Goal: Information Seeking & Learning: Learn about a topic

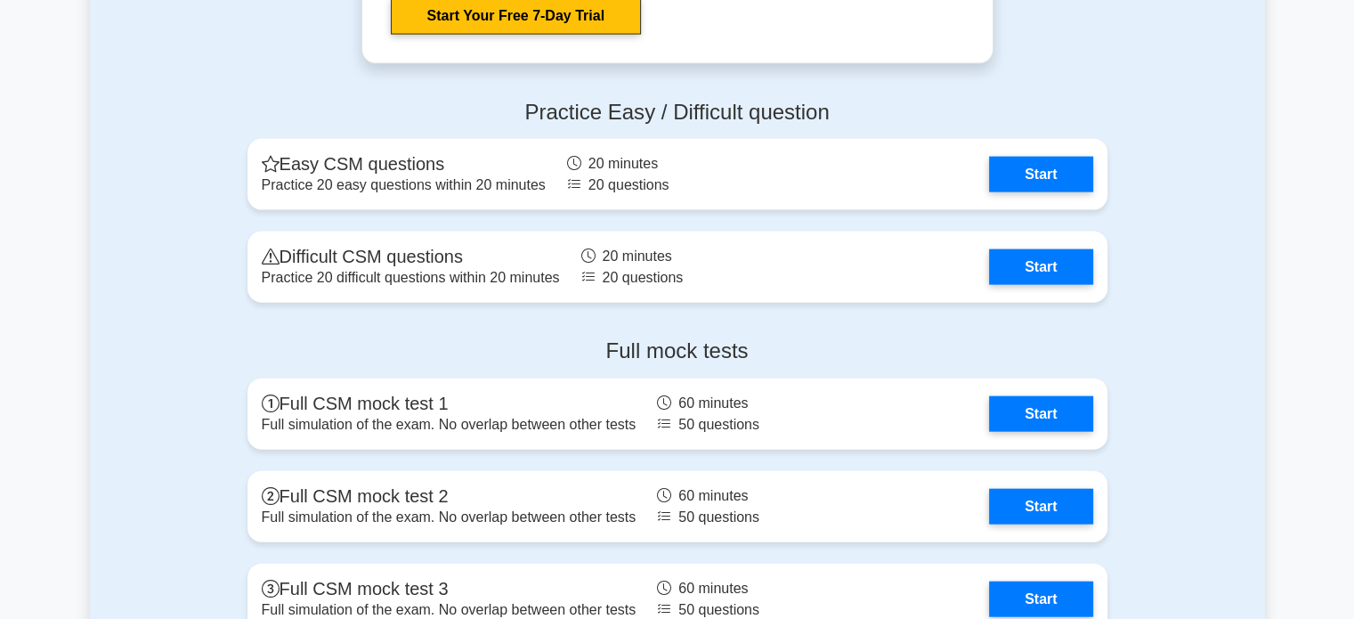
scroll to position [4005, 0]
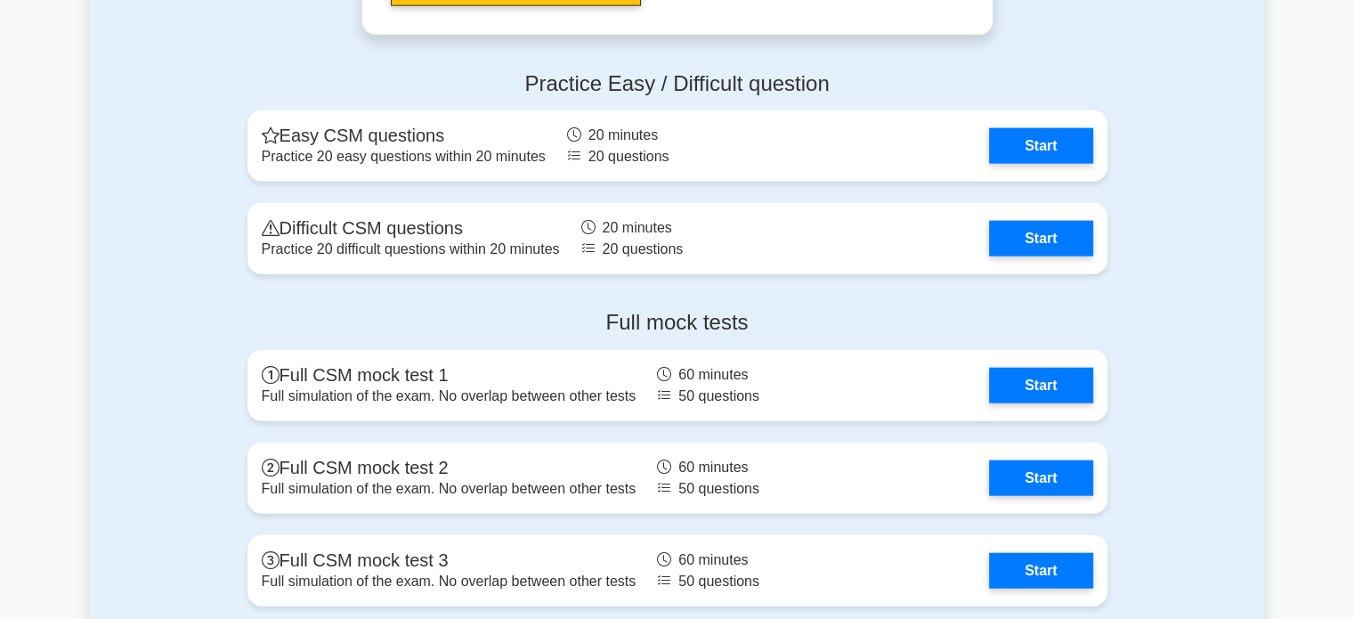
click at [506, 336] on h4 "Full mock tests" at bounding box center [677, 323] width 860 height 26
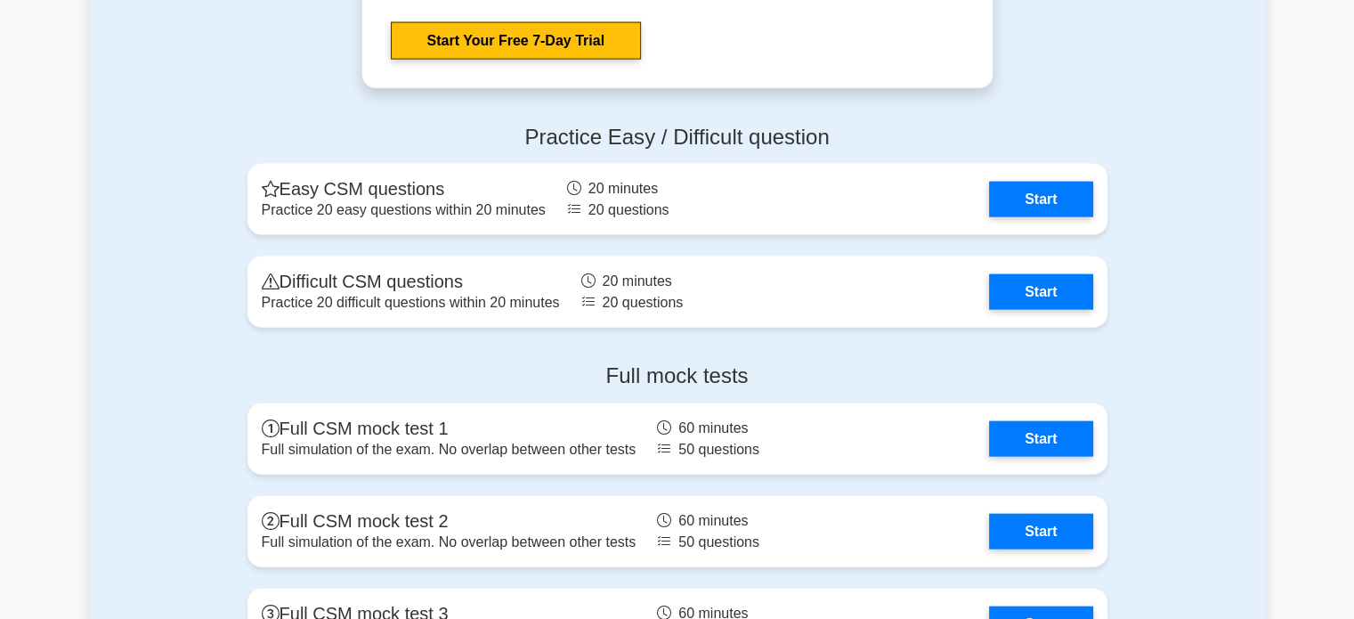
scroll to position [3956, 0]
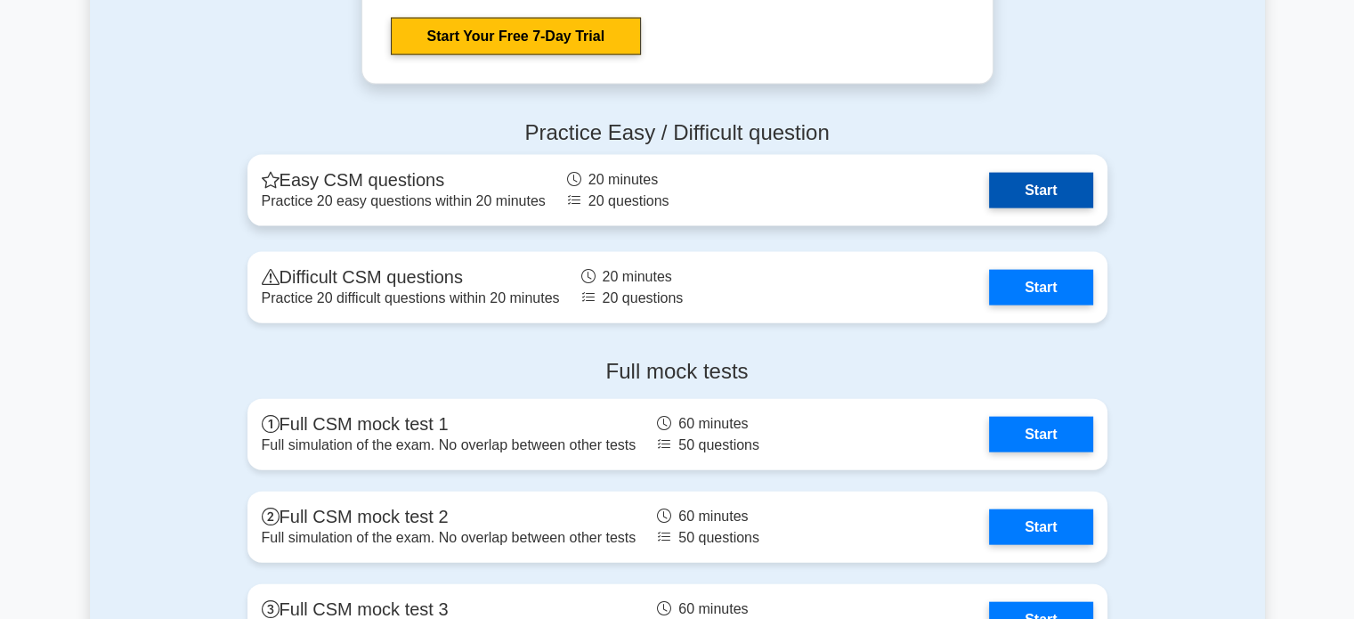
click at [1036, 208] on link "Start" at bounding box center [1040, 191] width 103 height 36
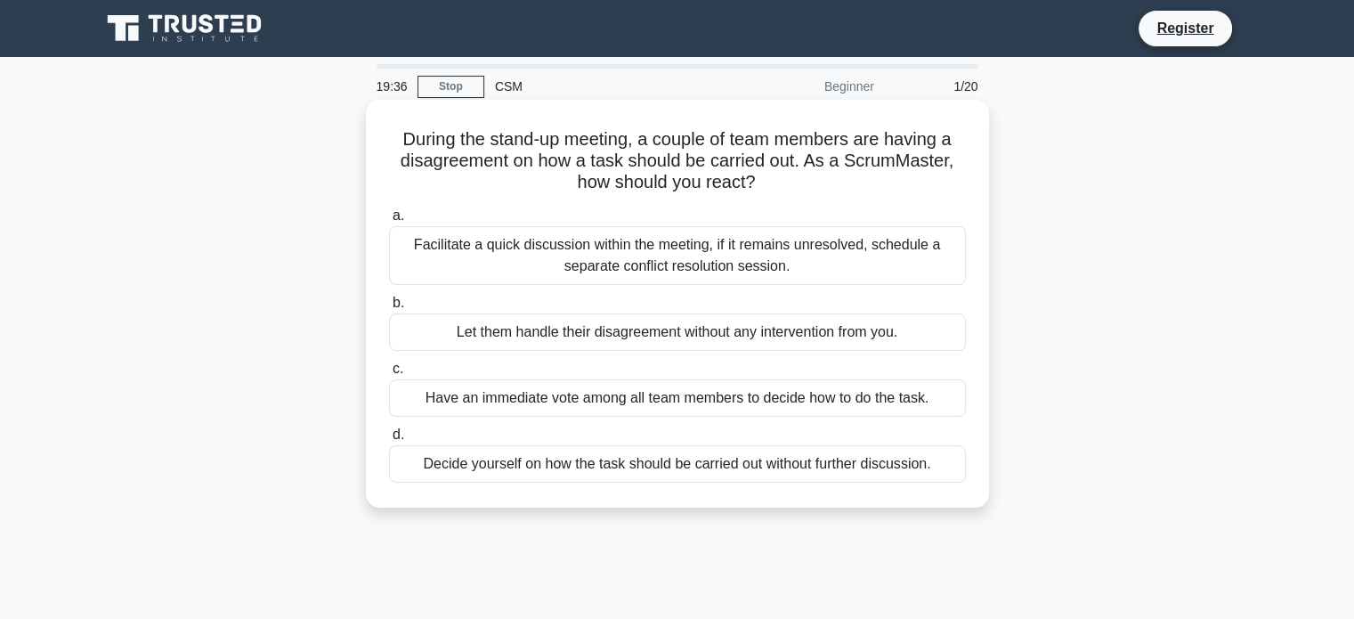
click at [767, 258] on div "Facilitate a quick discussion within the meeting, if it remains unresolved, sch…" at bounding box center [677, 255] width 577 height 59
click at [389, 222] on input "a. Facilitate a quick discussion within the meeting, if it remains unresolved, …" at bounding box center [389, 216] width 0 height 12
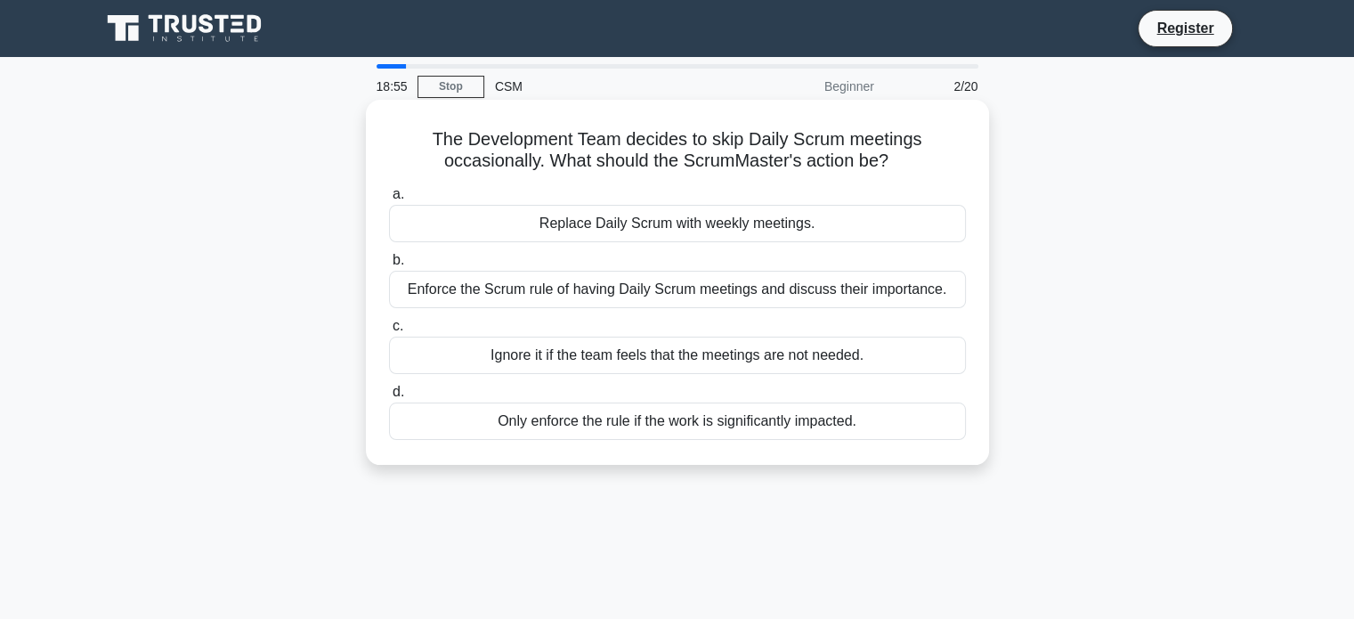
click at [748, 295] on div "Enforce the Scrum rule of having Daily Scrum meetings and discuss their importa…" at bounding box center [677, 289] width 577 height 37
click at [389, 266] on input "b. Enforce the Scrum rule of having Daily Scrum meetings and discuss their impo…" at bounding box center [389, 261] width 0 height 12
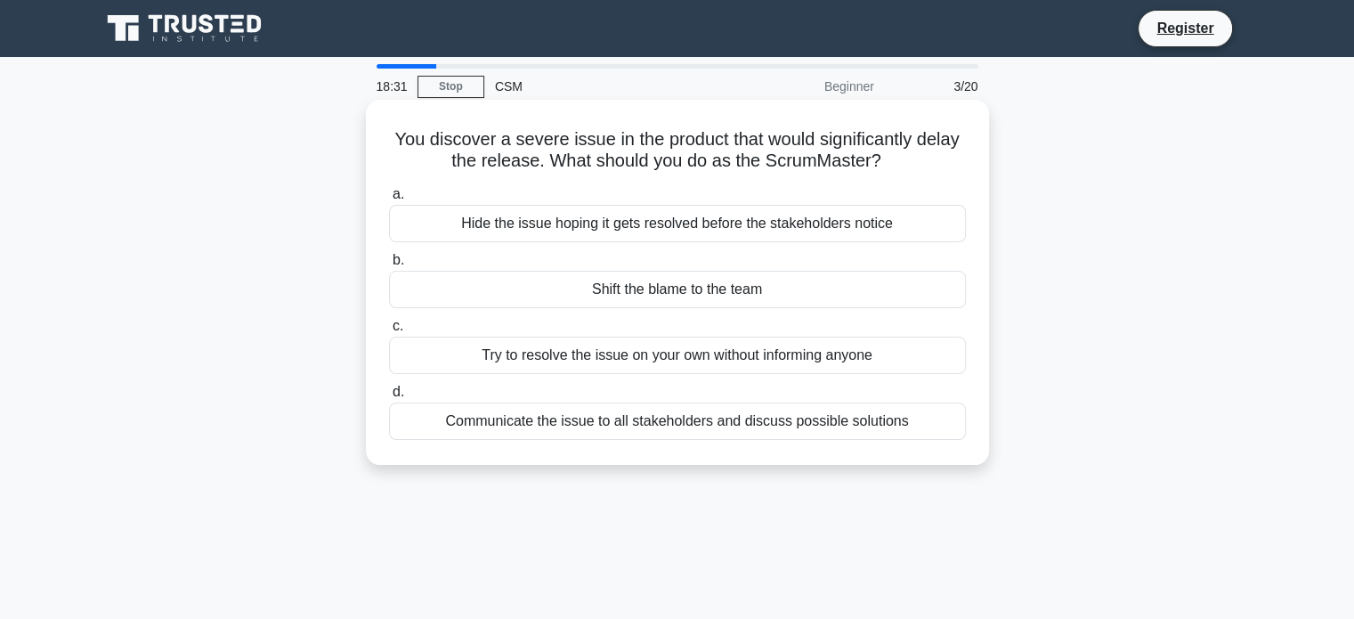
click at [694, 417] on div "Communicate the issue to all stakeholders and discuss possible solutions" at bounding box center [677, 420] width 577 height 37
click at [389, 398] on input "d. Communicate the issue to all stakeholders and discuss possible solutions" at bounding box center [389, 392] width 0 height 12
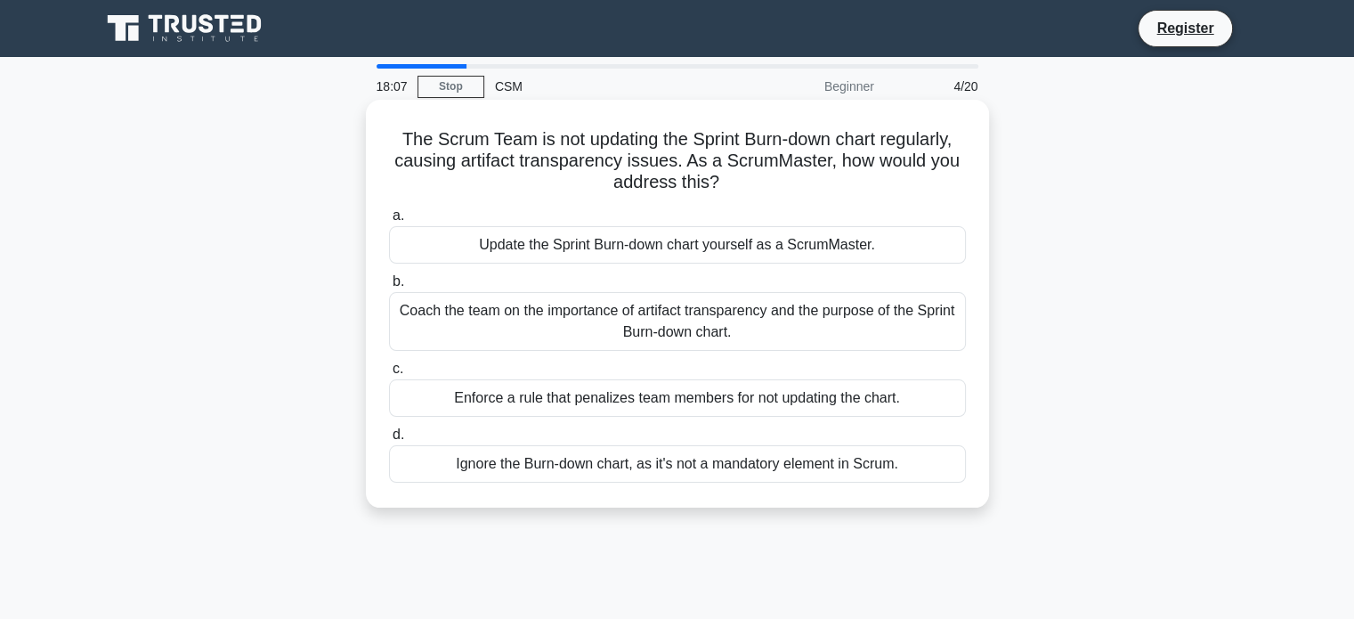
click at [676, 328] on div "Coach the team on the importance of artifact transparency and the purpose of th…" at bounding box center [677, 321] width 577 height 59
click at [389, 287] on input "b. Coach the team on the importance of artifact transparency and the purpose of…" at bounding box center [389, 282] width 0 height 12
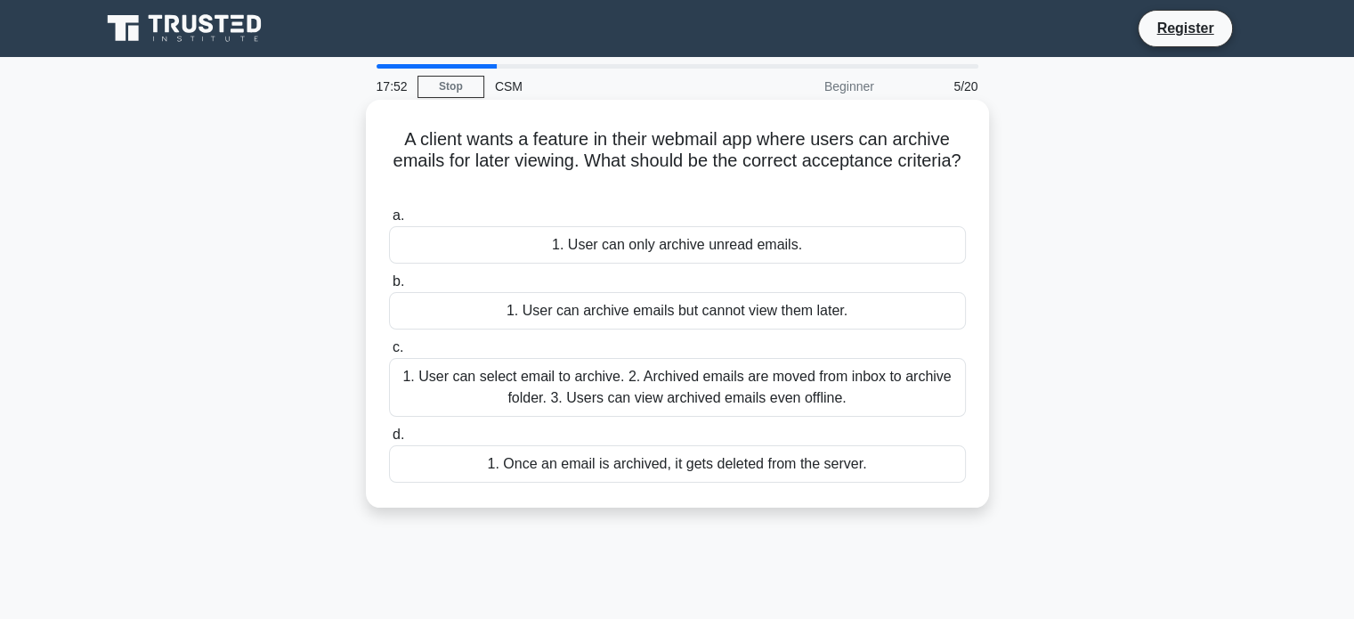
click at [648, 391] on div "1. User can select email to archive. 2. Archived emails are moved from inbox to…" at bounding box center [677, 387] width 577 height 59
click at [389, 353] on input "c. 1. User can select email to archive. 2. Archived emails are moved from inbox…" at bounding box center [389, 348] width 0 height 12
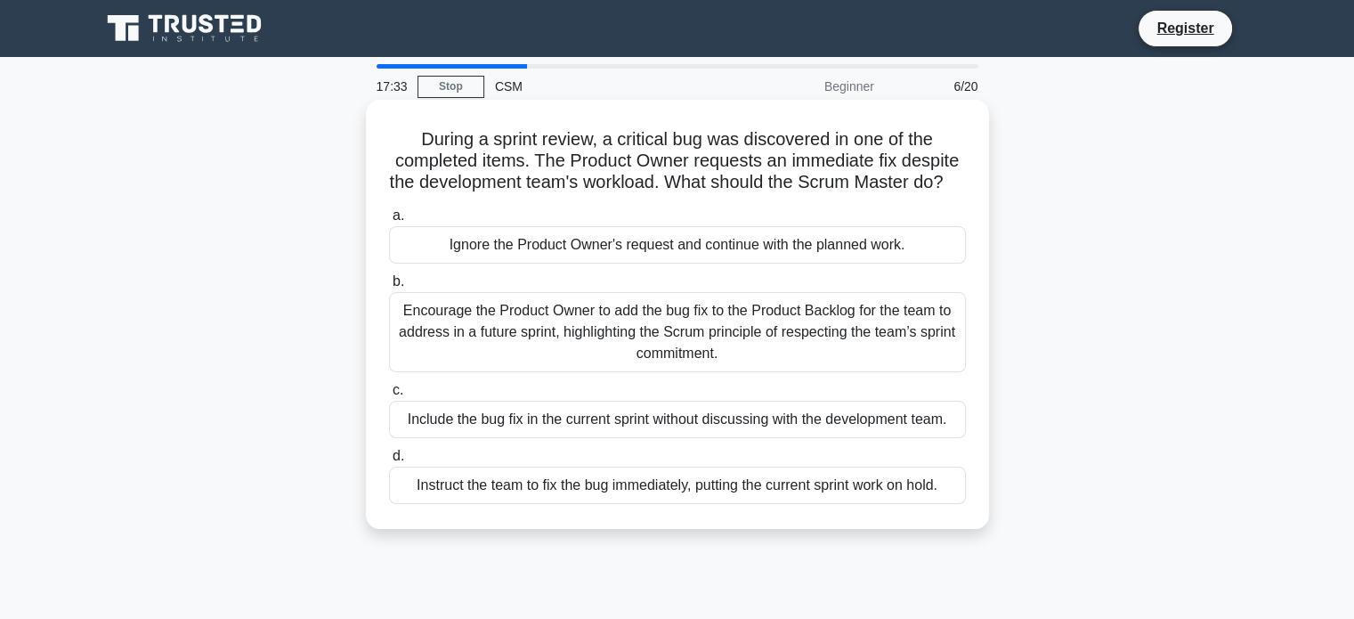
click at [666, 354] on div "Encourage the Product Owner to add the bug fix to the Product Backlog for the t…" at bounding box center [677, 332] width 577 height 80
click at [389, 287] on input "b. Encourage the Product Owner to add the bug fix to the Product Backlog for th…" at bounding box center [389, 282] width 0 height 12
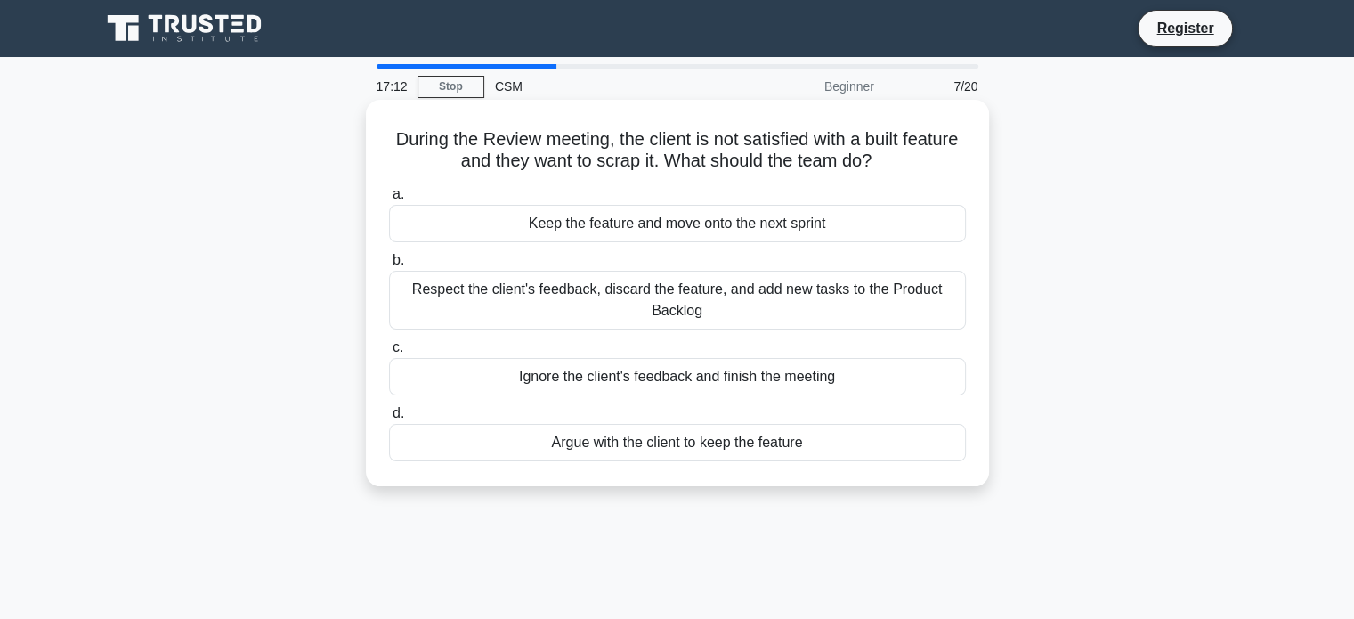
click at [752, 302] on div "Respect the client's feedback, discard the feature, and add new tasks to the Pr…" at bounding box center [677, 300] width 577 height 59
click at [389, 266] on input "b. Respect the client's feedback, discard the feature, and add new tasks to the…" at bounding box center [389, 261] width 0 height 12
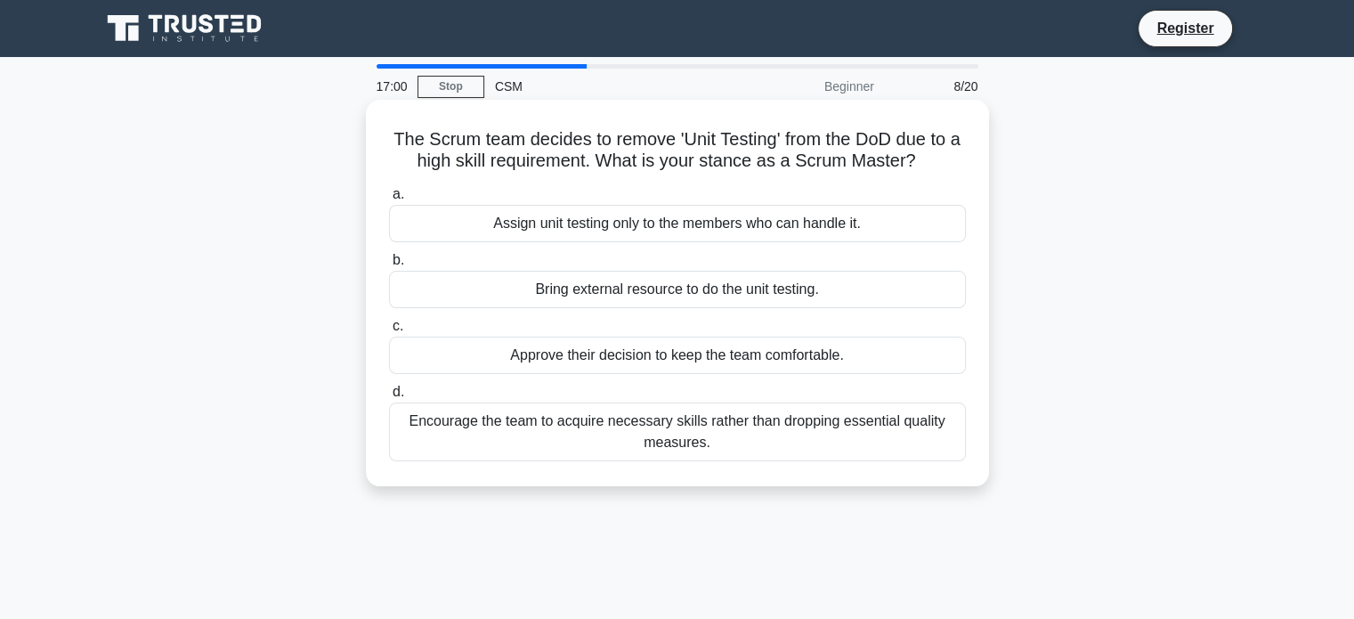
click at [726, 423] on div "Encourage the team to acquire necessary skills rather than dropping essential q…" at bounding box center [677, 431] width 577 height 59
click at [389, 398] on input "d. Encourage the team to acquire necessary skills rather than dropping essentia…" at bounding box center [389, 392] width 0 height 12
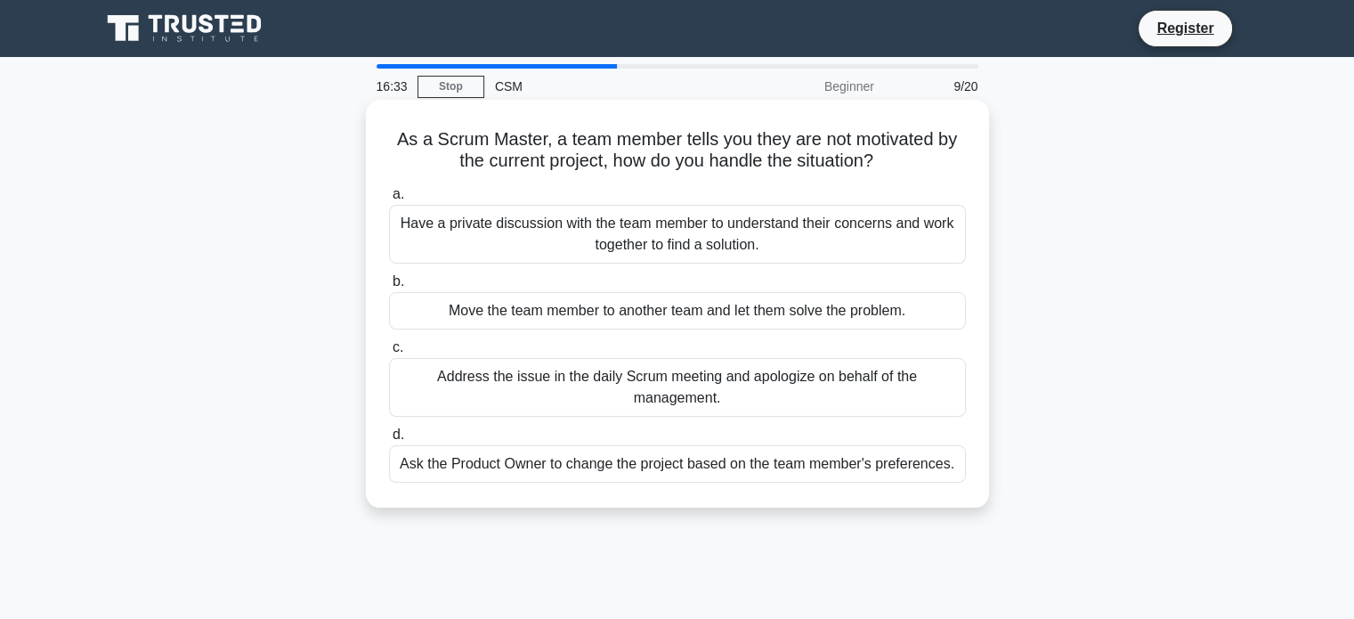
click at [752, 232] on div "Have a private discussion with the team member to understand their concerns and…" at bounding box center [677, 234] width 577 height 59
click at [389, 200] on input "a. Have a private discussion with the team member to understand their concerns …" at bounding box center [389, 195] width 0 height 12
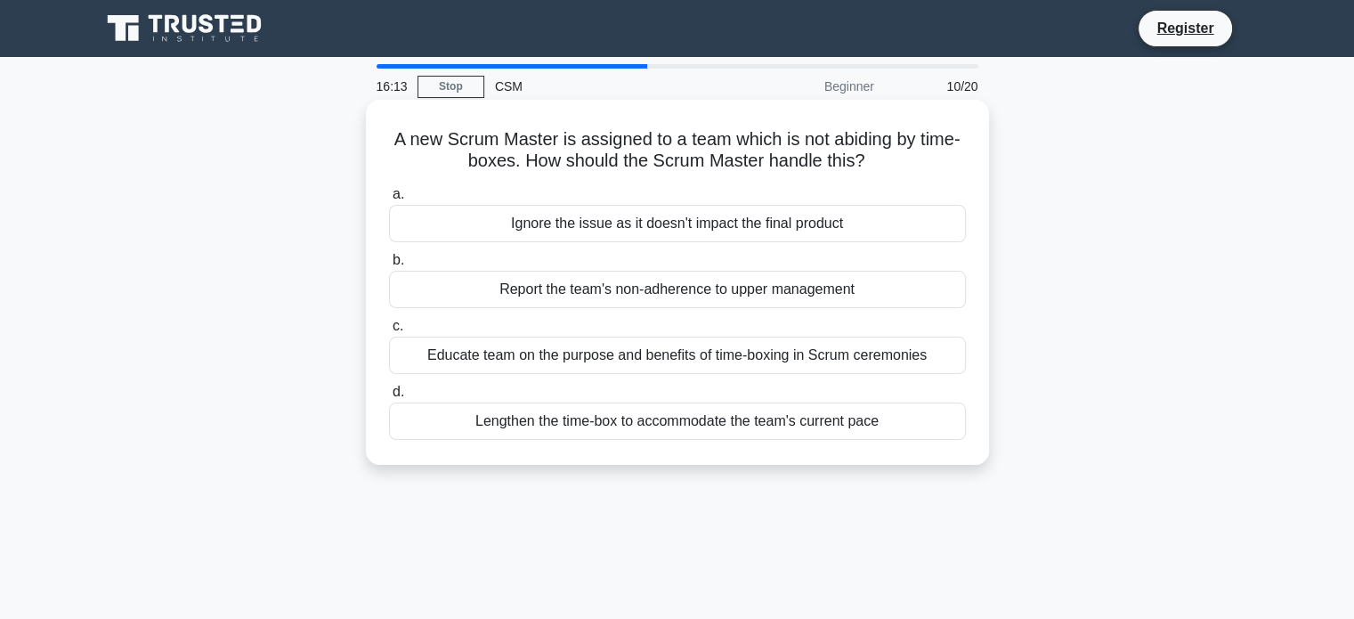
click at [692, 359] on div "Educate team on the purpose and benefits of time-boxing in Scrum ceremonies" at bounding box center [677, 354] width 577 height 37
click at [389, 332] on input "c. Educate team on the purpose and benefits of time-boxing in Scrum ceremonies" at bounding box center [389, 326] width 0 height 12
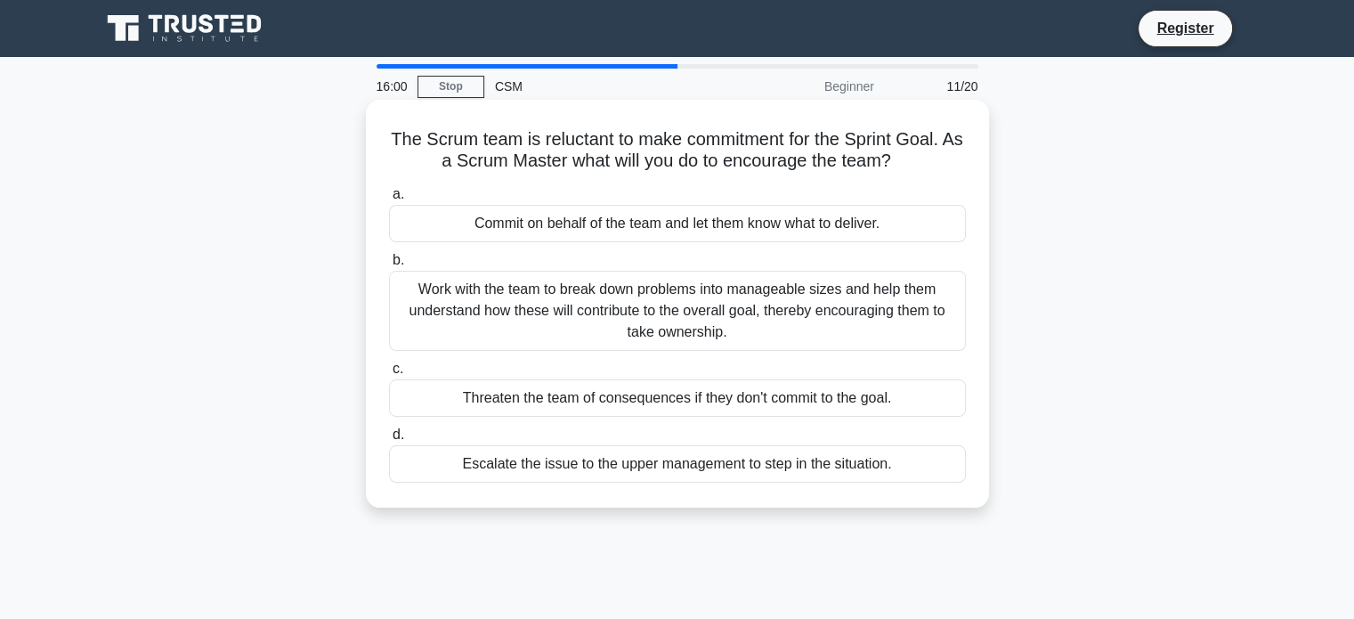
click at [697, 315] on div "Work with the team to break down problems into manageable sizes and help them u…" at bounding box center [677, 311] width 577 height 80
click at [389, 266] on input "b. Work with the team to break down problems into manageable sizes and help the…" at bounding box center [389, 261] width 0 height 12
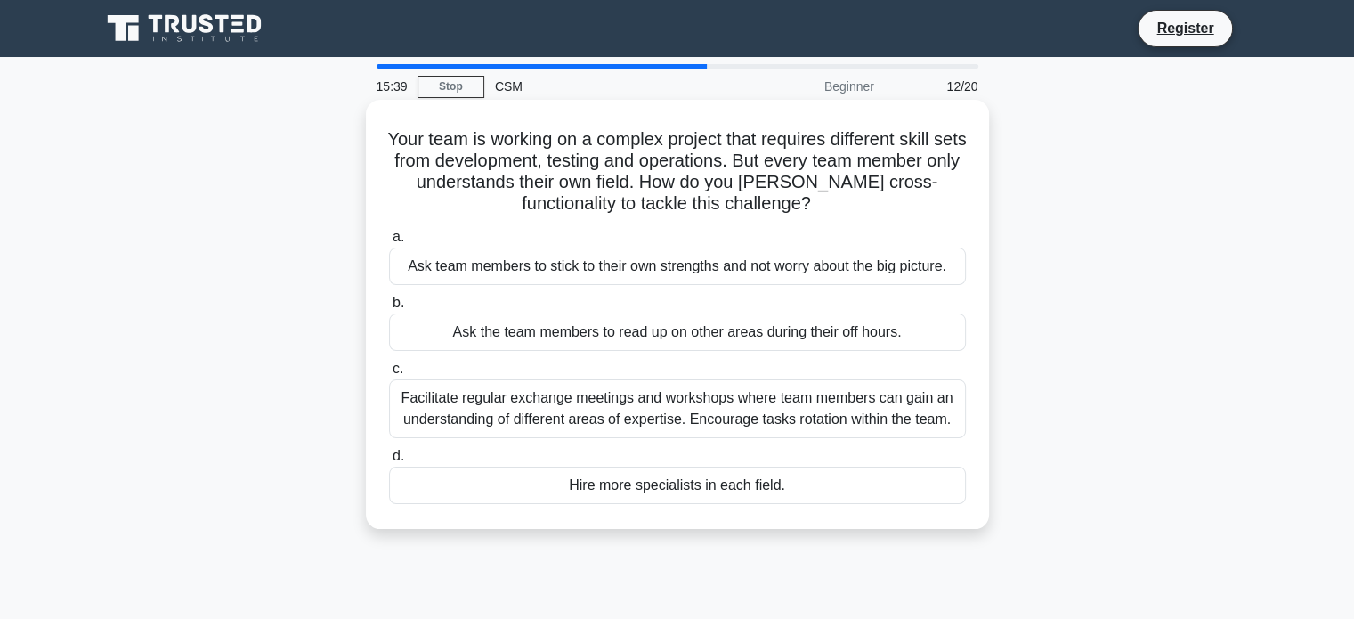
click at [686, 408] on div "Facilitate regular exchange meetings and workshops where team members can gain …" at bounding box center [677, 408] width 577 height 59
click at [389, 375] on input "c. Facilitate regular exchange meetings and workshops where team members can ga…" at bounding box center [389, 369] width 0 height 12
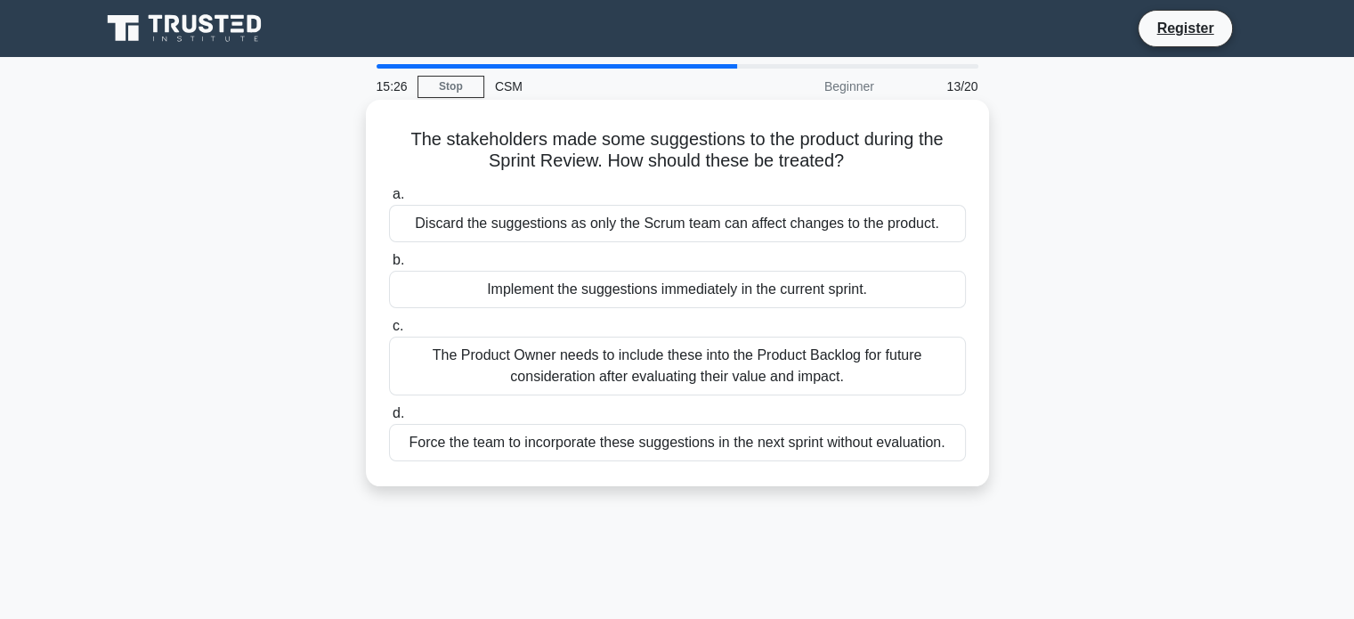
click at [700, 375] on div "The Product Owner needs to include these into the Product Backlog for future co…" at bounding box center [677, 365] width 577 height 59
click at [389, 332] on input "c. The Product Owner needs to include these into the Product Backlog for future…" at bounding box center [389, 326] width 0 height 12
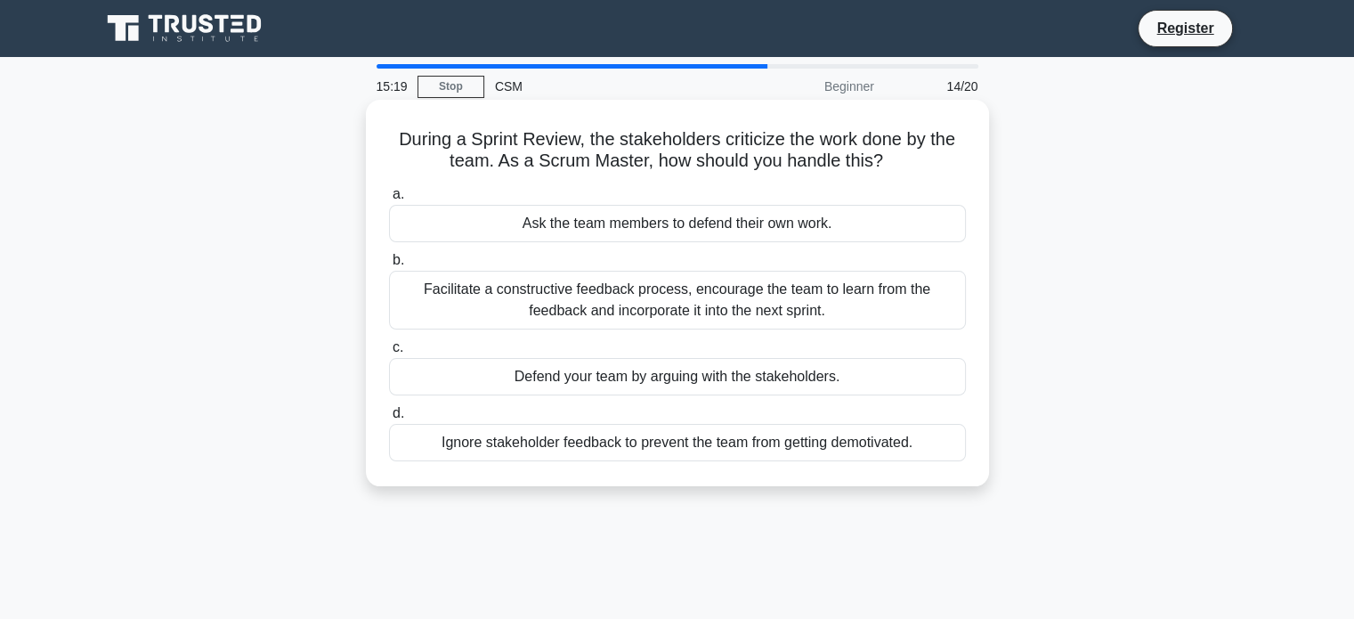
click at [722, 295] on div "Facilitate a constructive feedback process, encourage the team to learn from th…" at bounding box center [677, 300] width 577 height 59
click at [389, 266] on input "b. Facilitate a constructive feedback process, encourage the team to learn from…" at bounding box center [389, 261] width 0 height 12
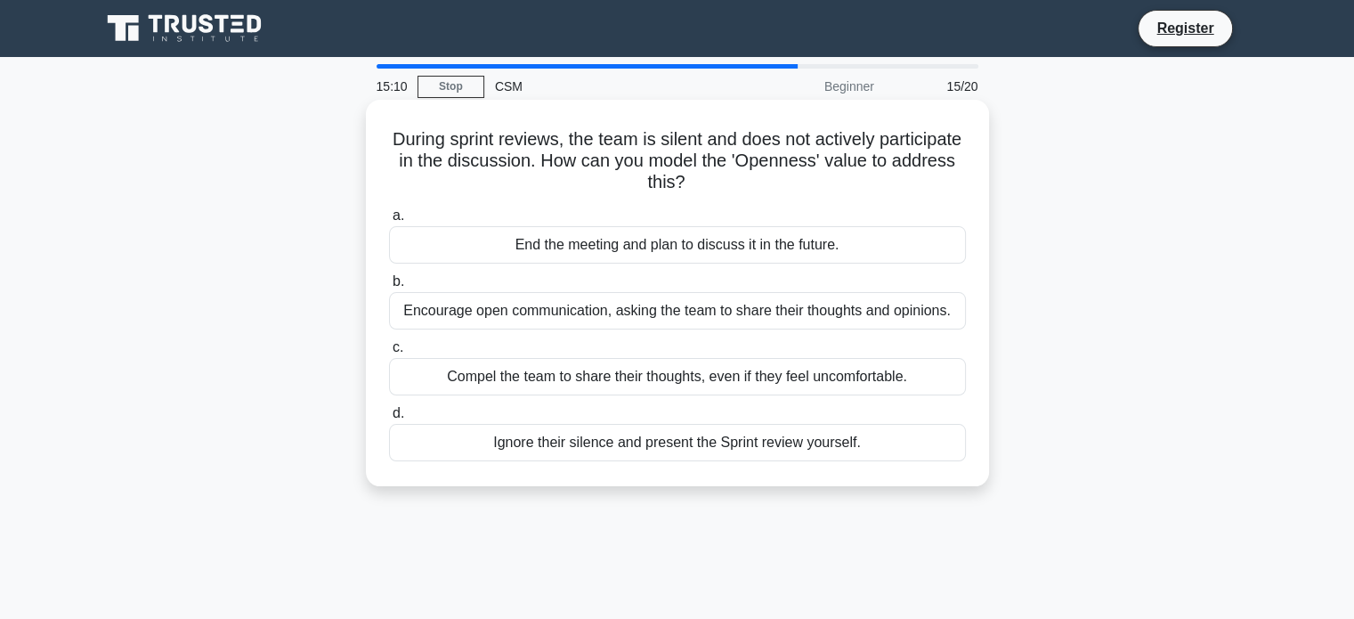
click at [756, 311] on div "Encourage open communication, asking the team to share their thoughts and opini…" at bounding box center [677, 310] width 577 height 37
click at [389, 287] on input "b. Encourage open communication, asking the team to share their thoughts and op…" at bounding box center [389, 282] width 0 height 12
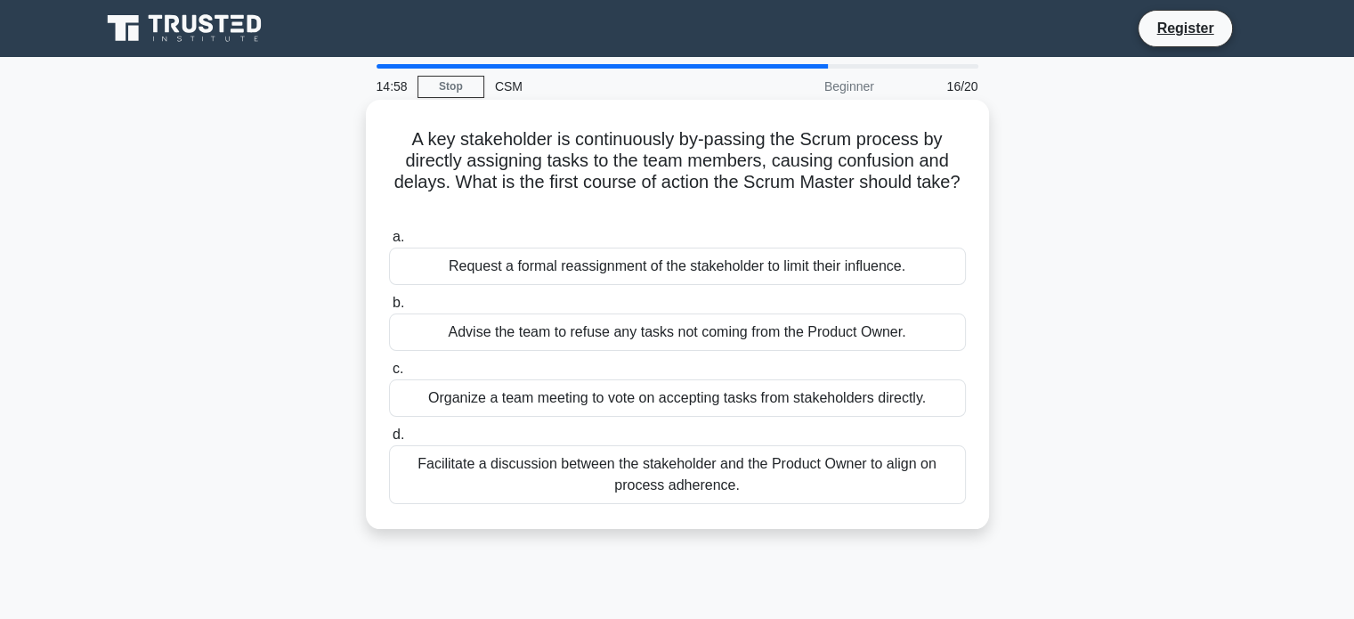
click at [681, 465] on div "Facilitate a discussion between the stakeholder and the Product Owner to align …" at bounding box center [677, 474] width 577 height 59
click at [389, 441] on input "d. Facilitate a discussion between the stakeholder and the Product Owner to ali…" at bounding box center [389, 435] width 0 height 12
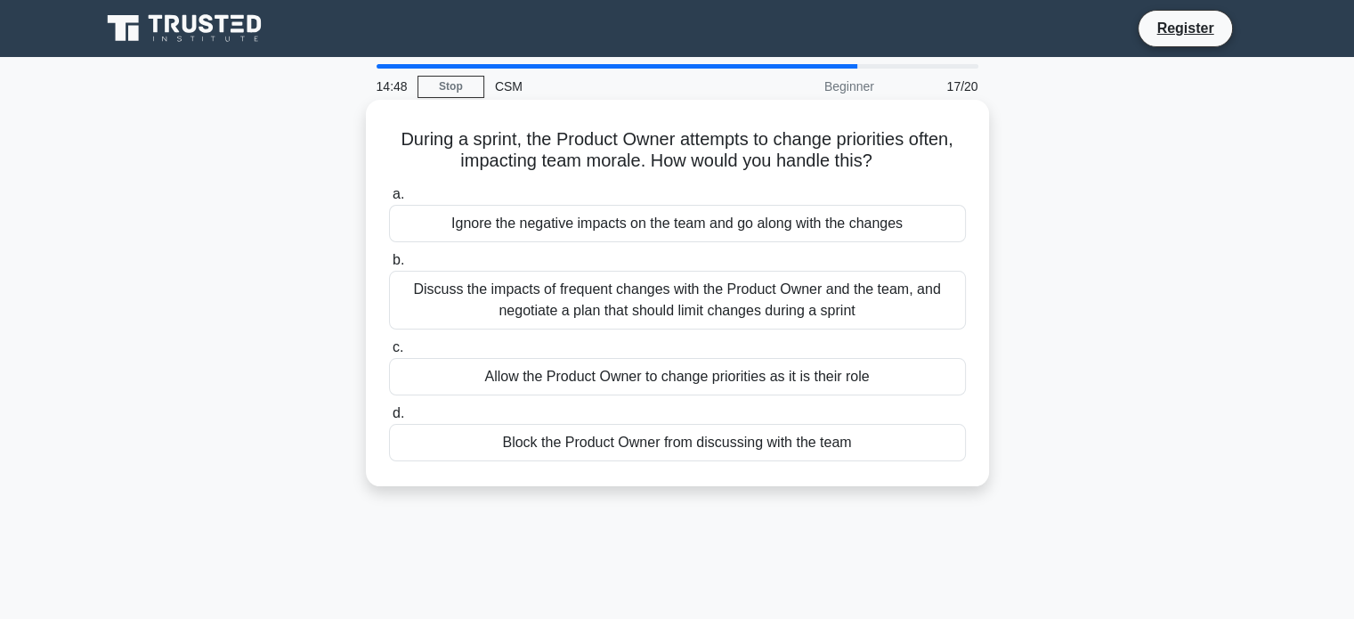
click at [608, 301] on div "Discuss the impacts of frequent changes with the Product Owner and the team, an…" at bounding box center [677, 300] width 577 height 59
click at [389, 266] on input "b. Discuss the impacts of frequent changes with the Product Owner and the team,…" at bounding box center [389, 261] width 0 height 12
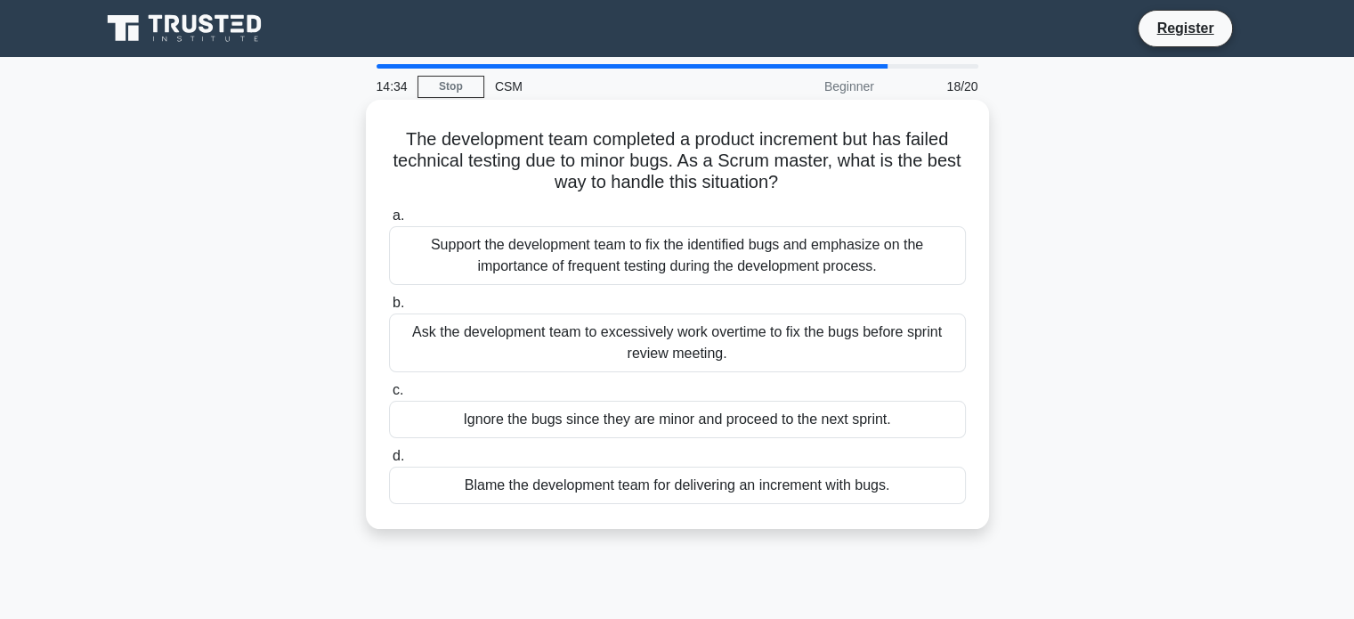
click at [634, 255] on div "Support the development team to fix the identified bugs and emphasize on the im…" at bounding box center [677, 255] width 577 height 59
click at [389, 222] on input "a. Support the development team to fix the identified bugs and emphasize on the…" at bounding box center [389, 216] width 0 height 12
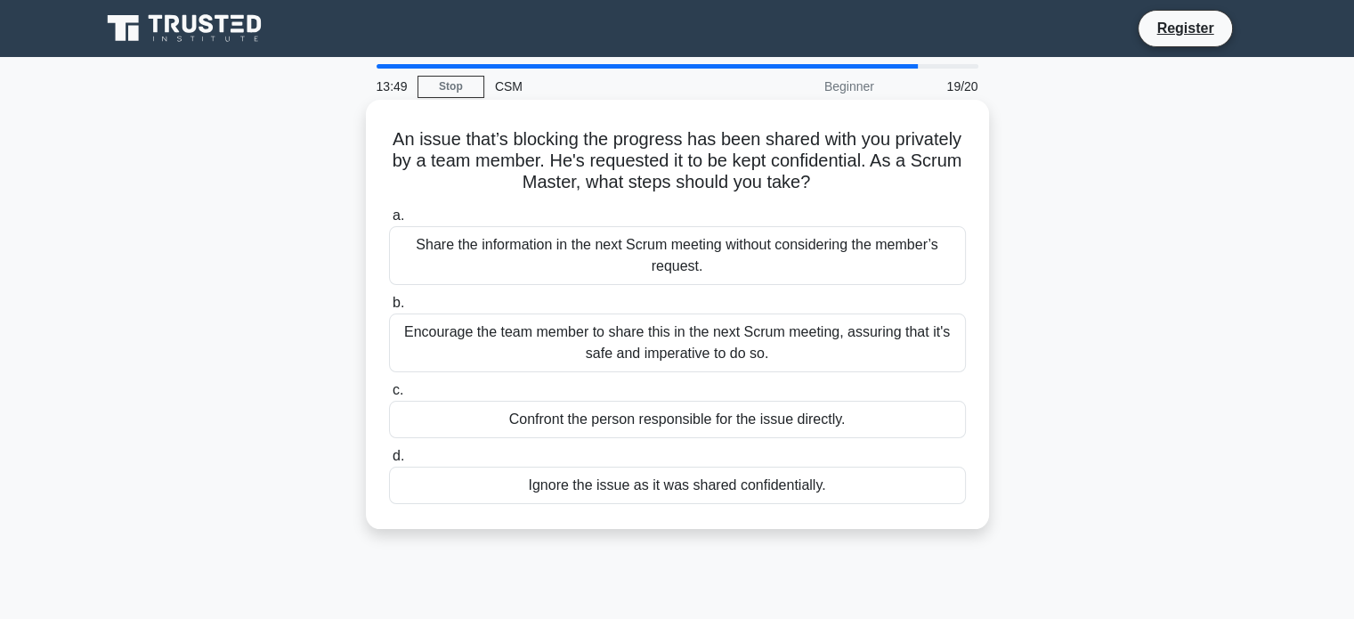
click at [635, 330] on div "Encourage the team member to share this in the next Scrum meeting, assuring tha…" at bounding box center [677, 342] width 577 height 59
click at [389, 309] on input "b. Encourage the team member to share this in the next Scrum meeting, assuring …" at bounding box center [389, 303] width 0 height 12
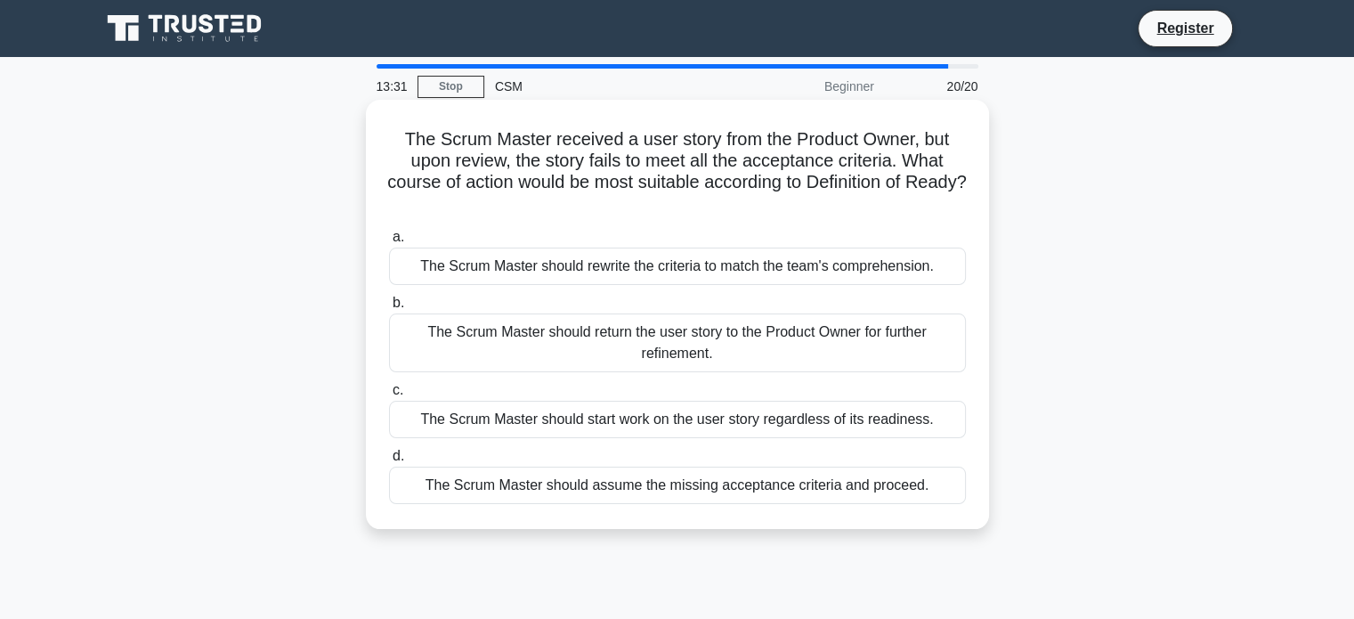
click at [631, 345] on div "The Scrum Master should return the user story to the Product Owner for further …" at bounding box center [677, 342] width 577 height 59
click at [389, 309] on input "b. The Scrum Master should return the user story to the Product Owner for furth…" at bounding box center [389, 303] width 0 height 12
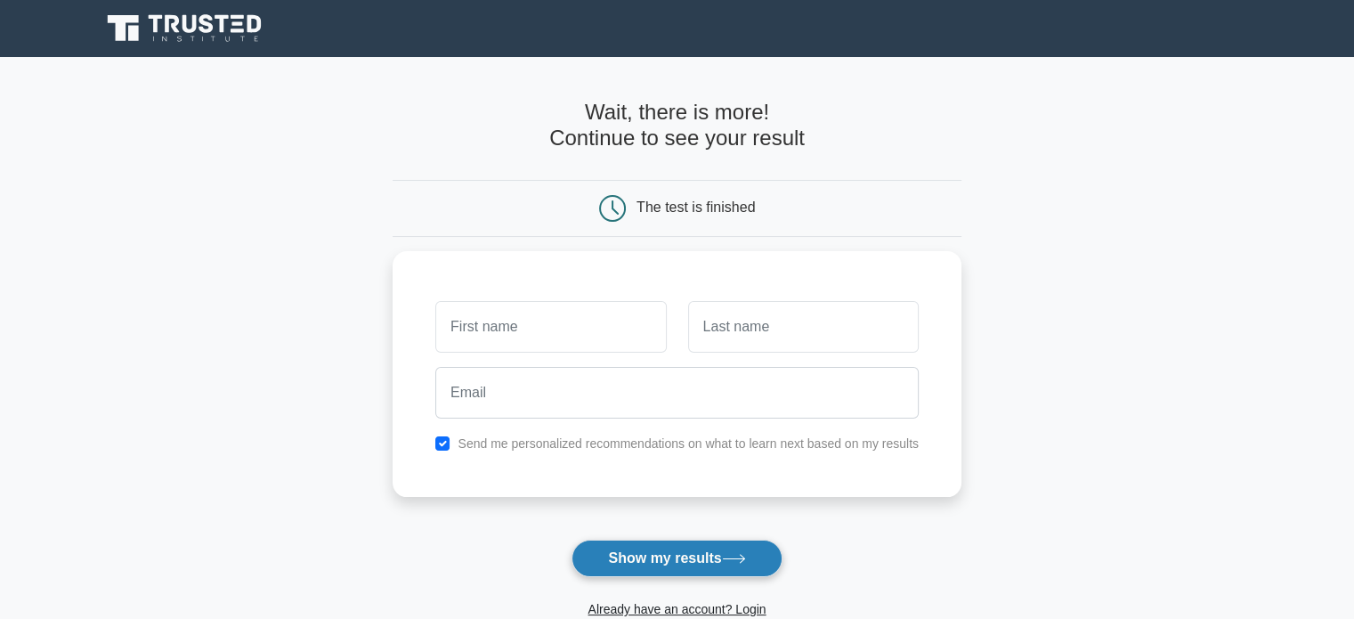
click at [643, 546] on button "Show my results" at bounding box center [676, 557] width 210 height 37
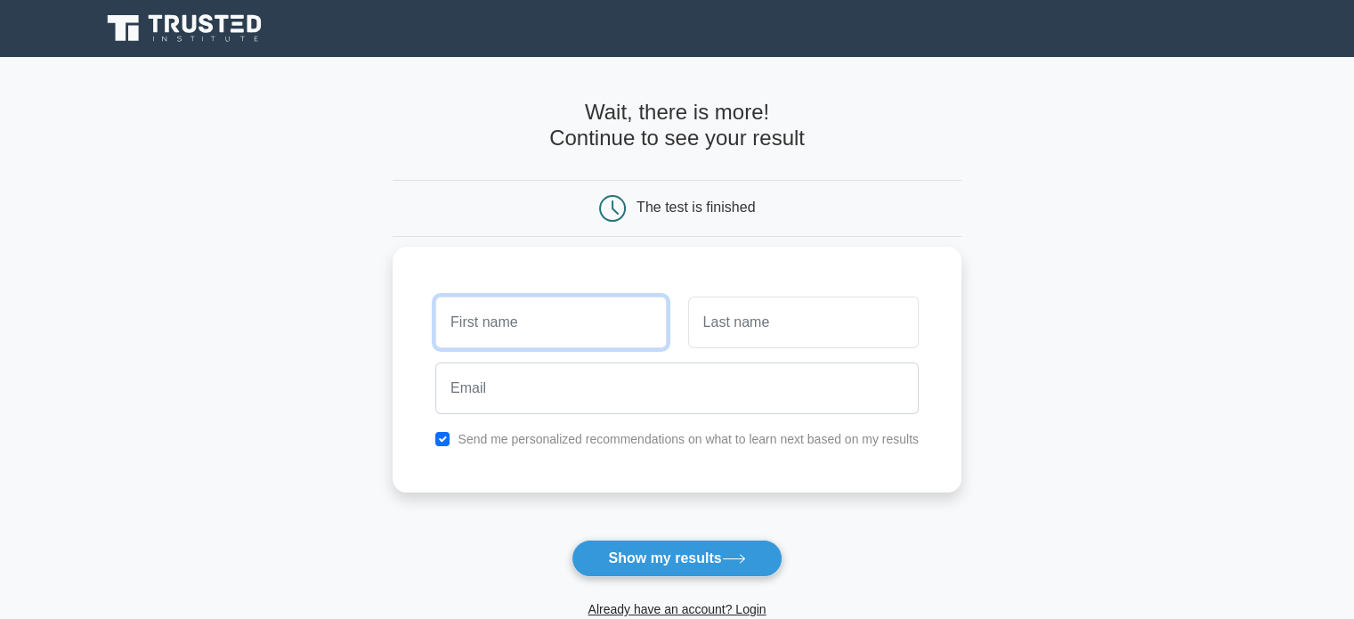
click at [538, 328] on input "text" at bounding box center [550, 322] width 231 height 52
type input "[PERSON_NAME]"
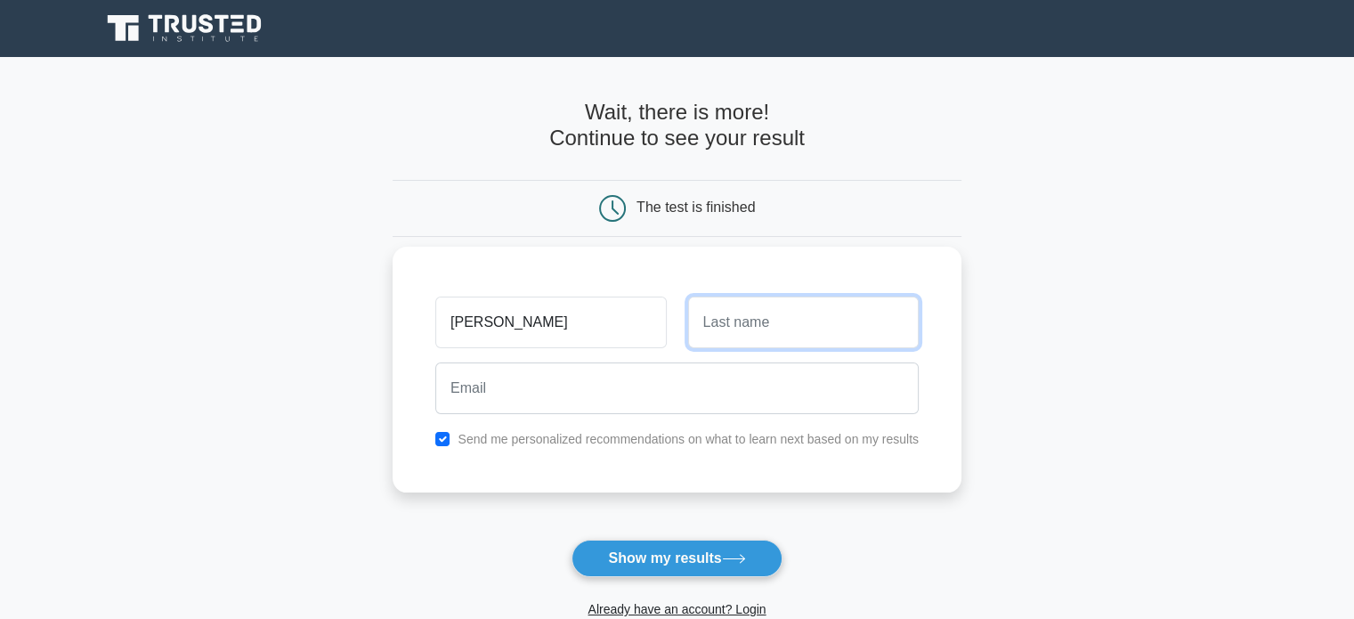
type input "t"
type input "T"
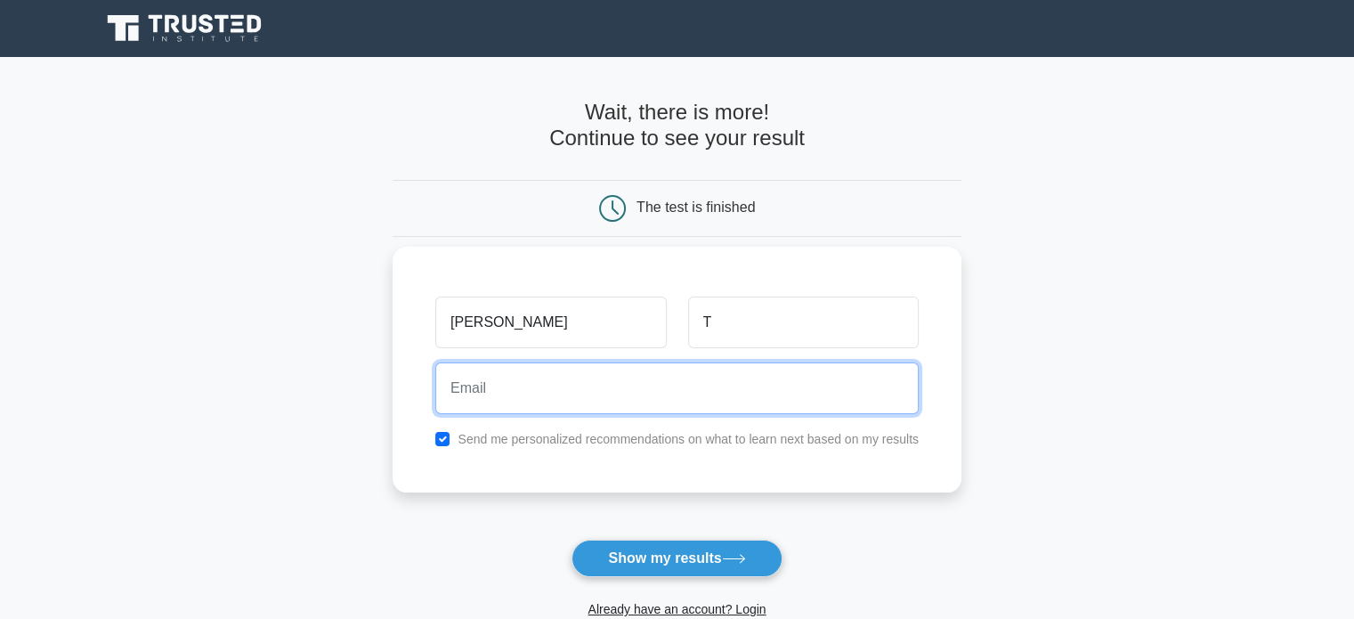
click at [463, 384] on input "email" at bounding box center [676, 388] width 483 height 52
type input "hariharasudhan.2203@gmail.com"
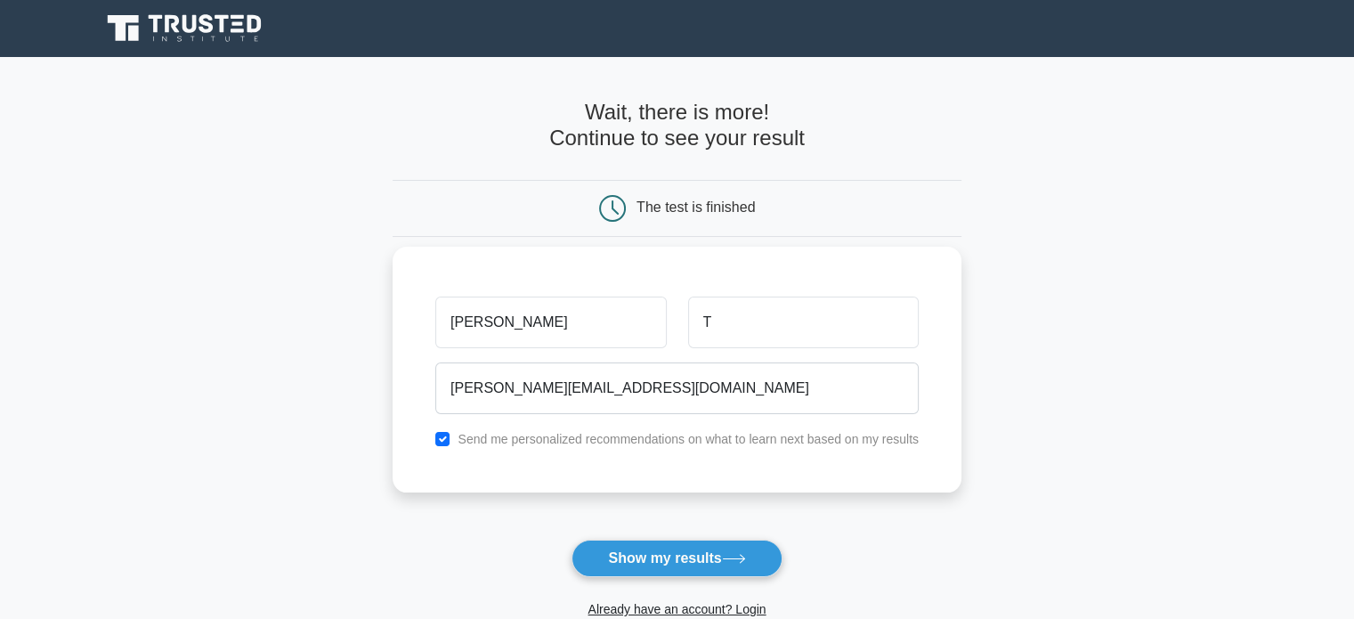
click at [459, 436] on label "Send me personalized recommendations on what to learn next based on my results" at bounding box center [687, 439] width 461 height 14
click at [446, 436] on input "checkbox" at bounding box center [442, 439] width 14 height 14
checkbox input "false"
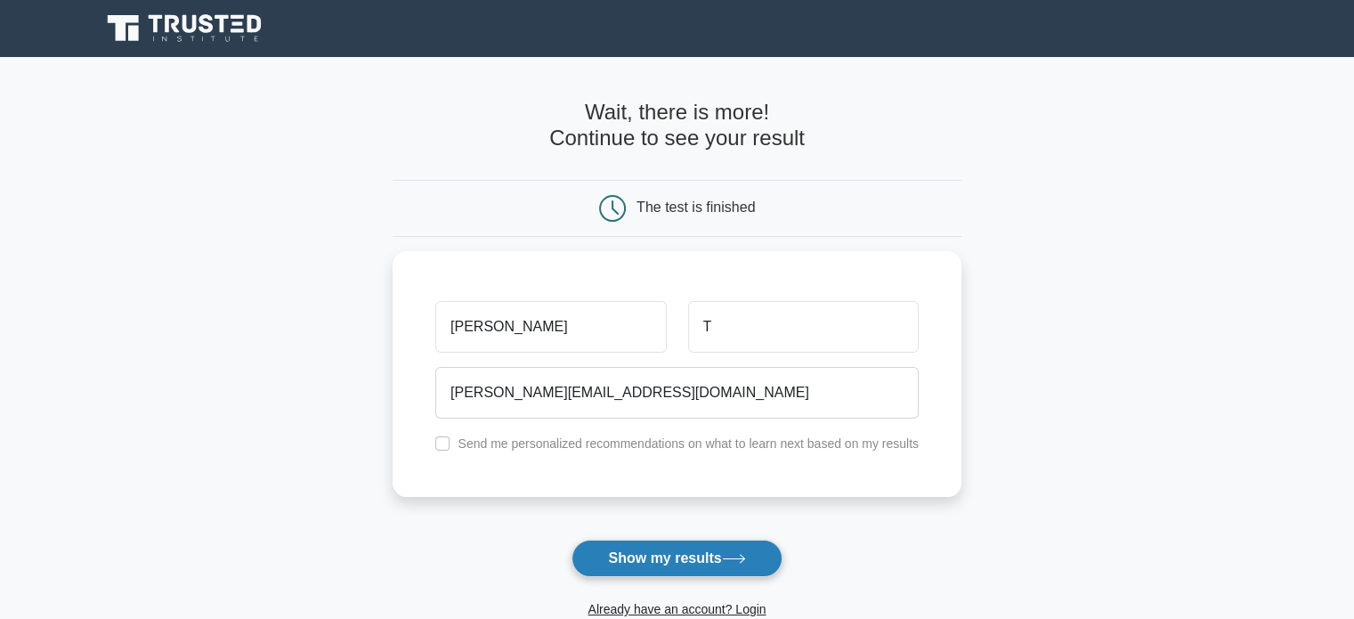
click at [648, 553] on button "Show my results" at bounding box center [676, 557] width 210 height 37
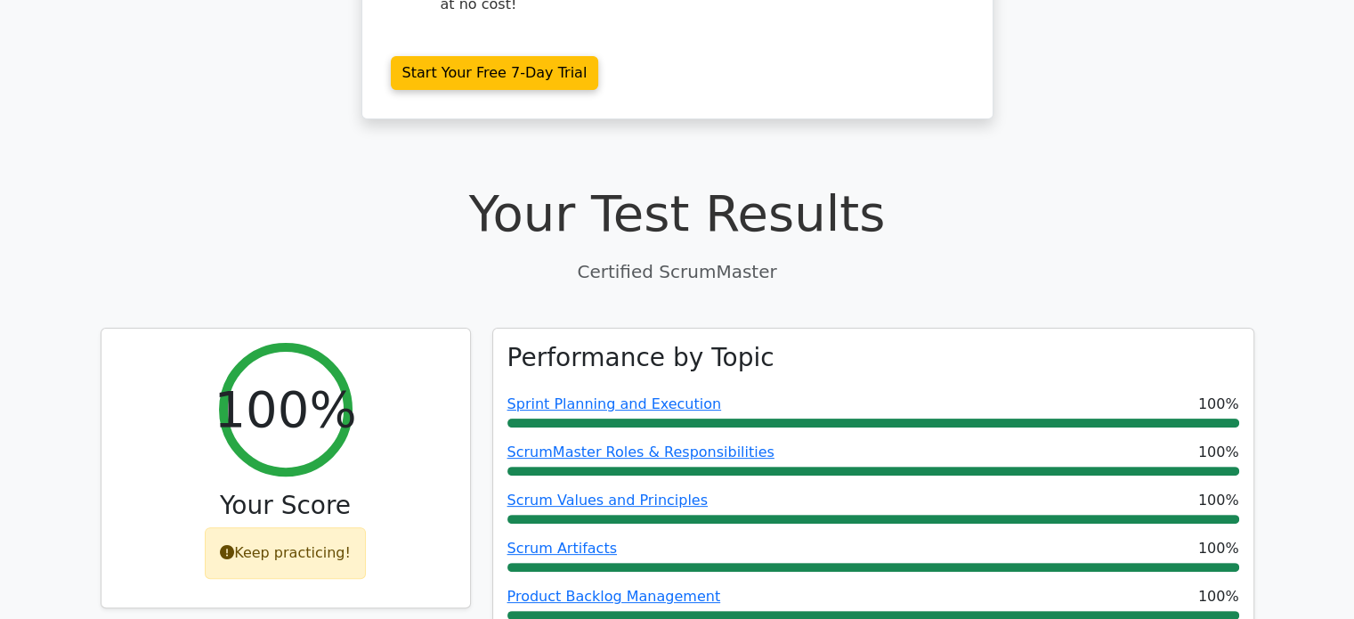
scroll to position [449, 0]
